Goal: Task Accomplishment & Management: Use online tool/utility

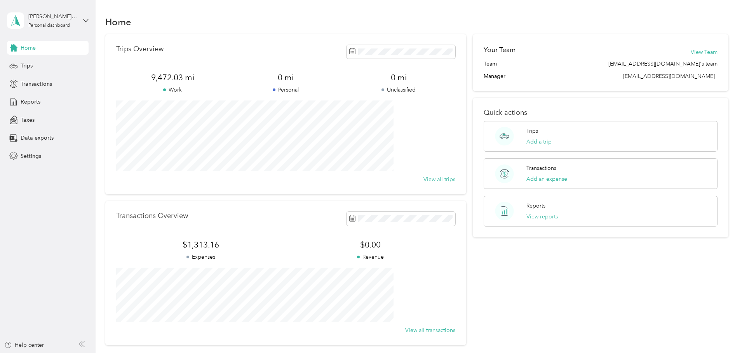
click at [28, 64] on span "Trips" at bounding box center [27, 66] width 12 height 8
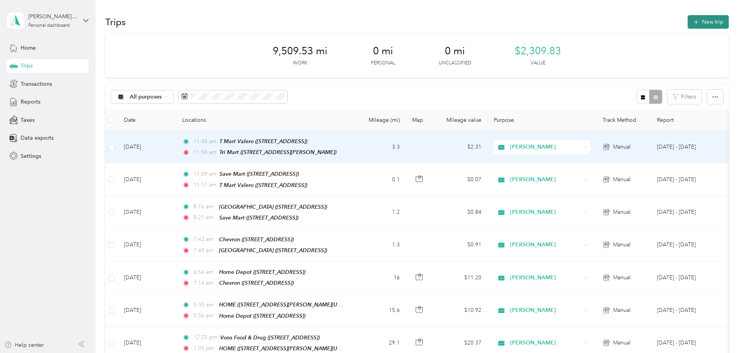
click at [687, 22] on button "New trip" at bounding box center [707, 22] width 41 height 14
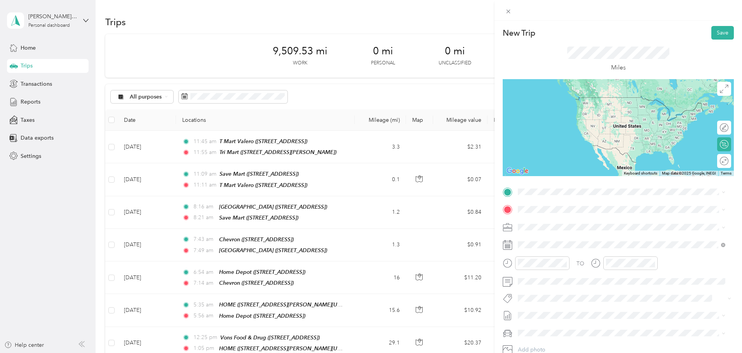
click at [588, 223] on span "[STREET_ADDRESS][US_STATE]" at bounding box center [571, 219] width 78 height 7
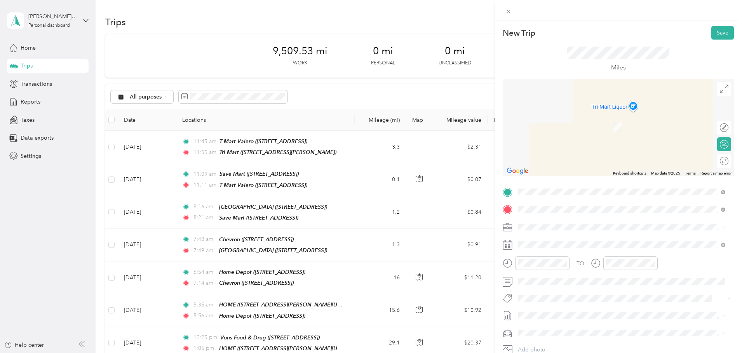
click at [578, 247] on span "[STREET_ADDRESS][PERSON_NAME][US_STATE]" at bounding box center [592, 249] width 121 height 7
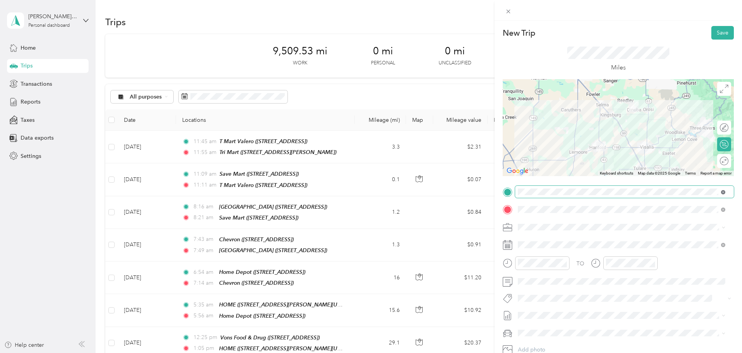
click at [725, 191] on icon at bounding box center [723, 192] width 4 height 4
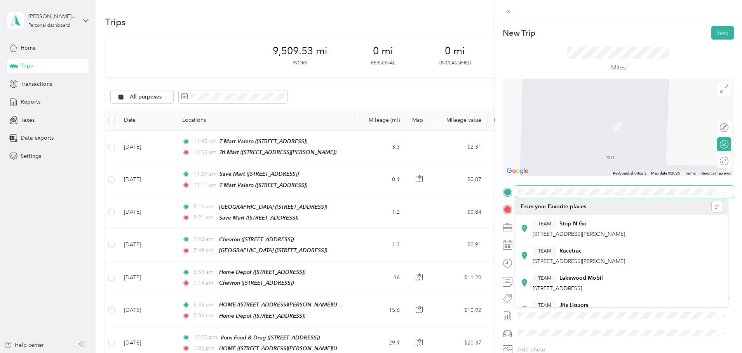
click at [660, 188] on span at bounding box center [624, 192] width 219 height 12
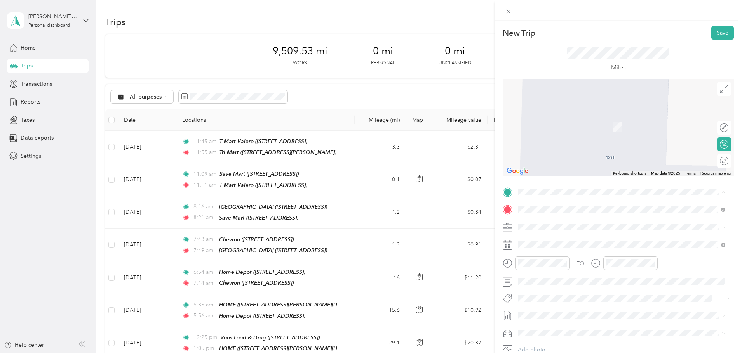
click at [565, 233] on span "[STREET_ADDRESS]" at bounding box center [556, 234] width 49 height 7
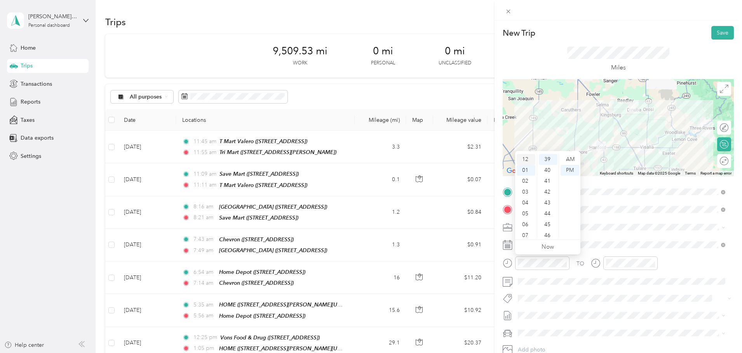
click at [529, 158] on div "12" at bounding box center [526, 159] width 19 height 11
click at [548, 180] on div "30" at bounding box center [548, 178] width 19 height 11
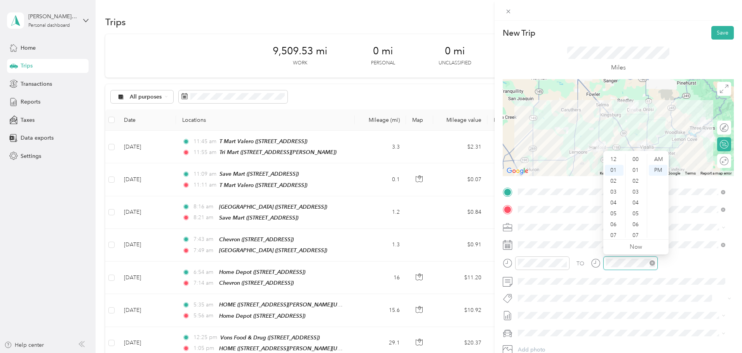
scroll to position [11, 0]
click at [613, 160] on div "01" at bounding box center [614, 159] width 19 height 11
click at [636, 193] on div "10" at bounding box center [636, 193] width 19 height 11
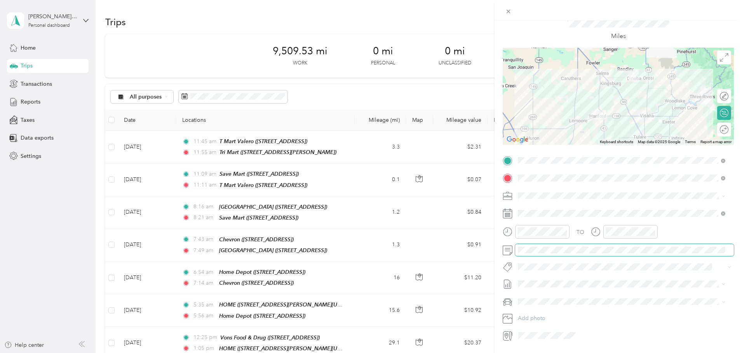
scroll to position [0, 0]
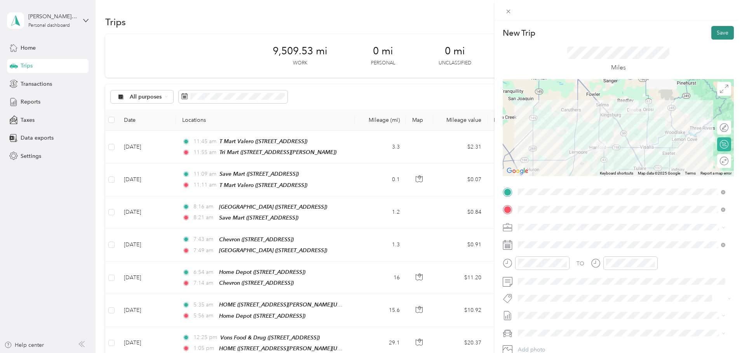
click at [721, 28] on button "Save" at bounding box center [722, 33] width 23 height 14
